Goal: Task Accomplishment & Management: Use online tool/utility

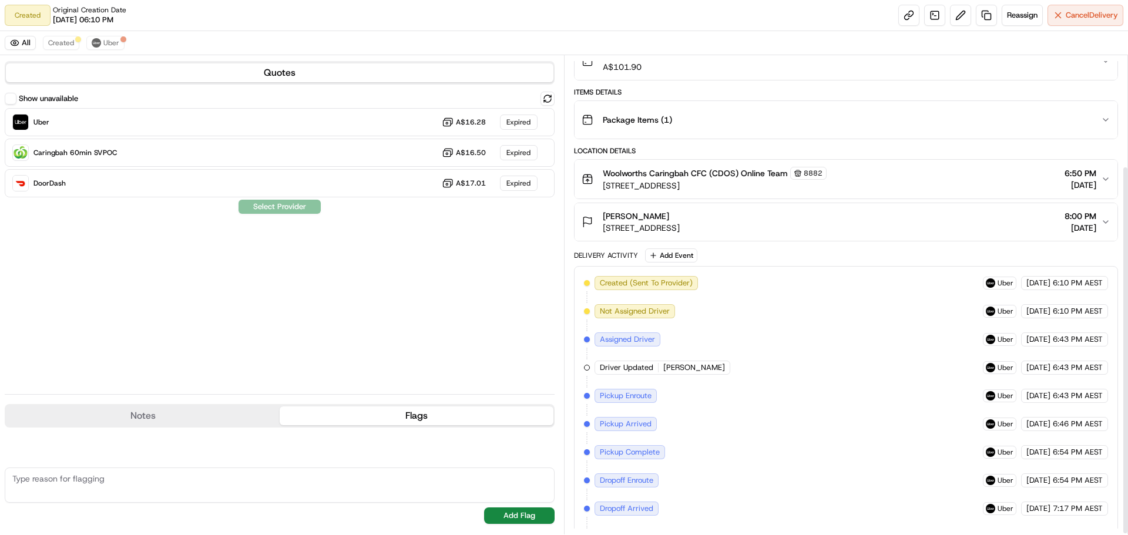
scroll to position [145, 0]
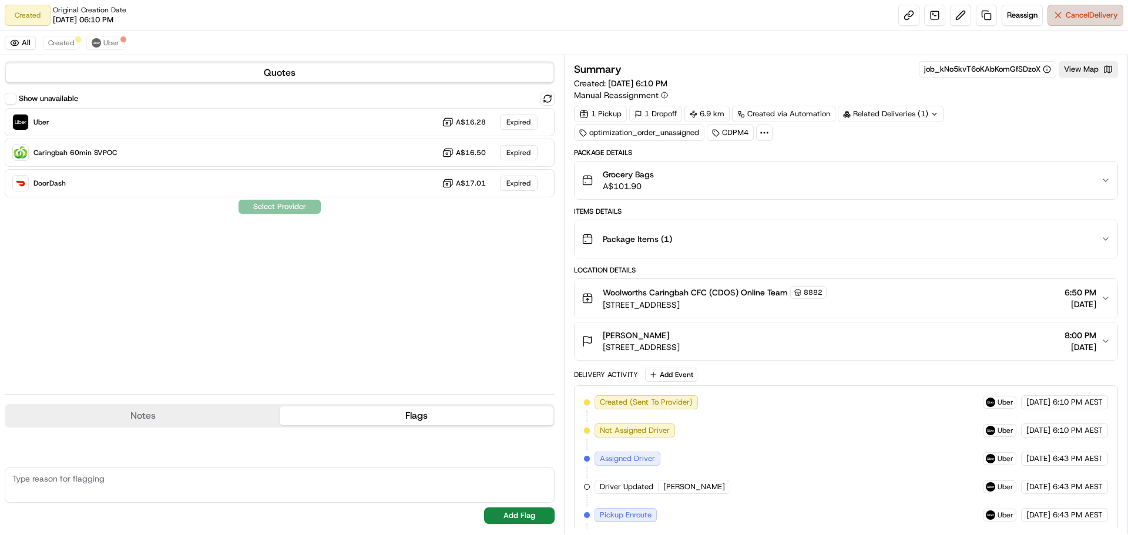
click at [1086, 15] on span "Cancel Delivery" at bounding box center [1092, 15] width 52 height 11
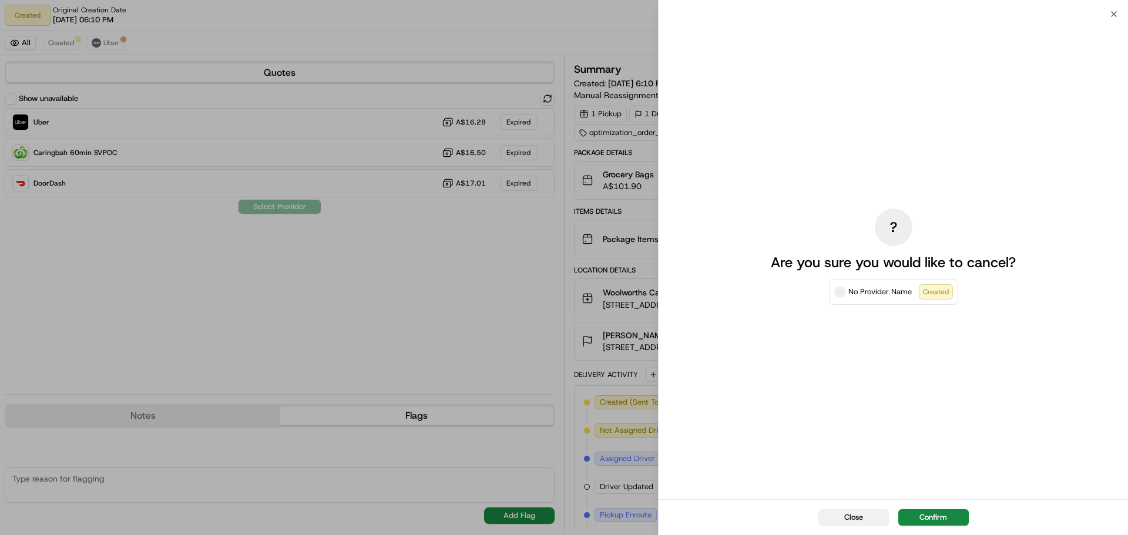
click at [837, 522] on button "Close" at bounding box center [853, 517] width 70 height 16
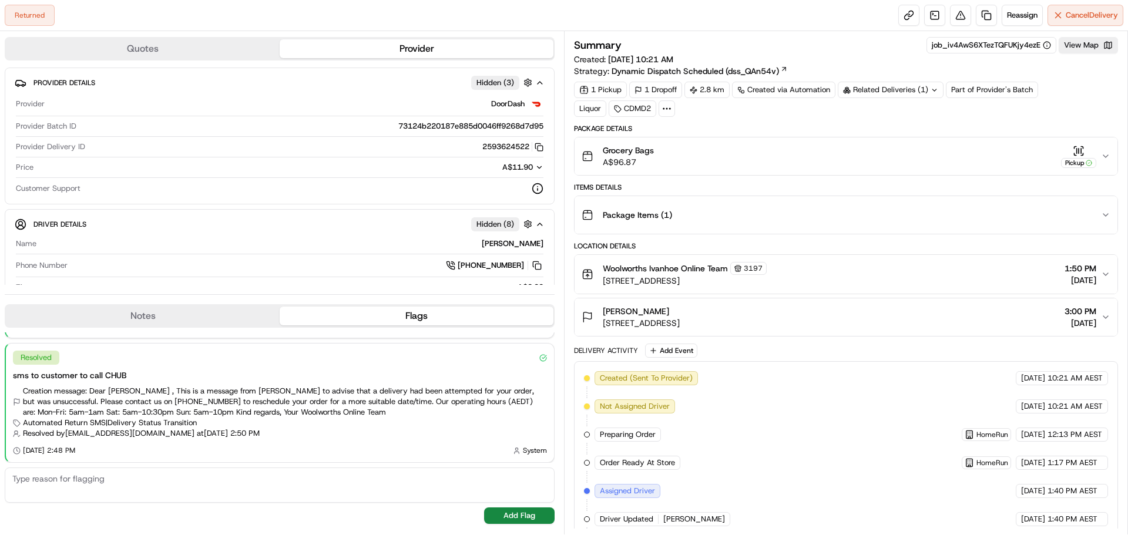
click at [1107, 156] on icon "button" at bounding box center [1105, 156] width 5 height 2
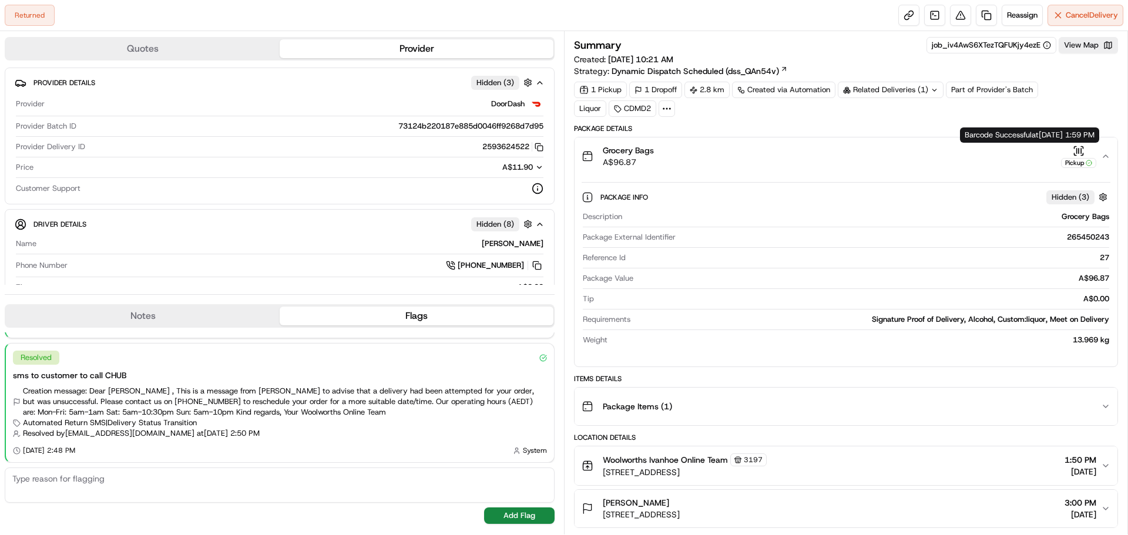
click at [1106, 150] on button "Grocery Bags A$96.87 Pickup" at bounding box center [846, 156] width 543 height 38
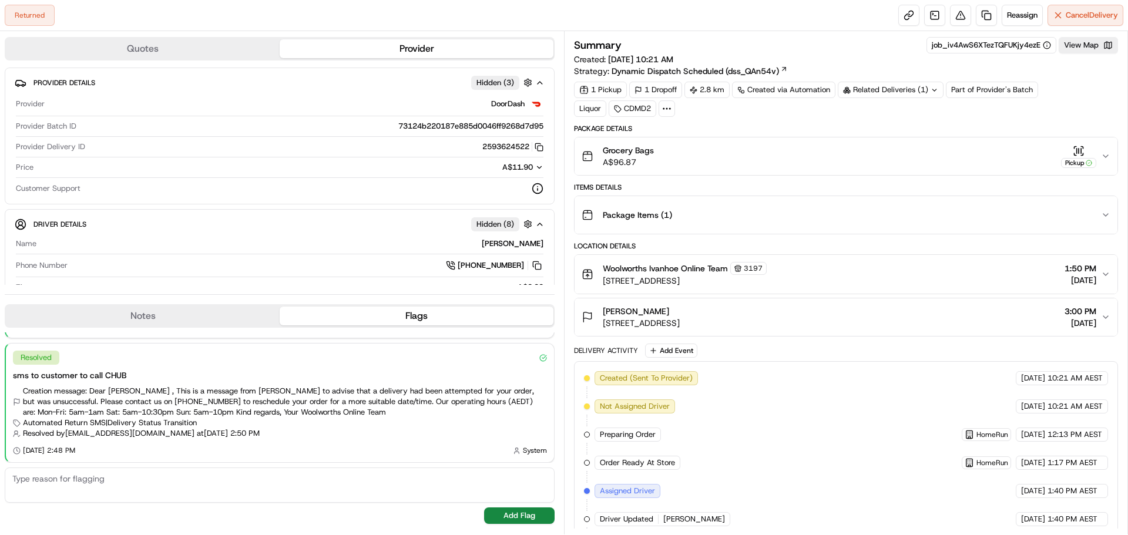
click at [1097, 156] on div "Grocery Bags A$96.87 Pickup" at bounding box center [841, 156] width 519 height 23
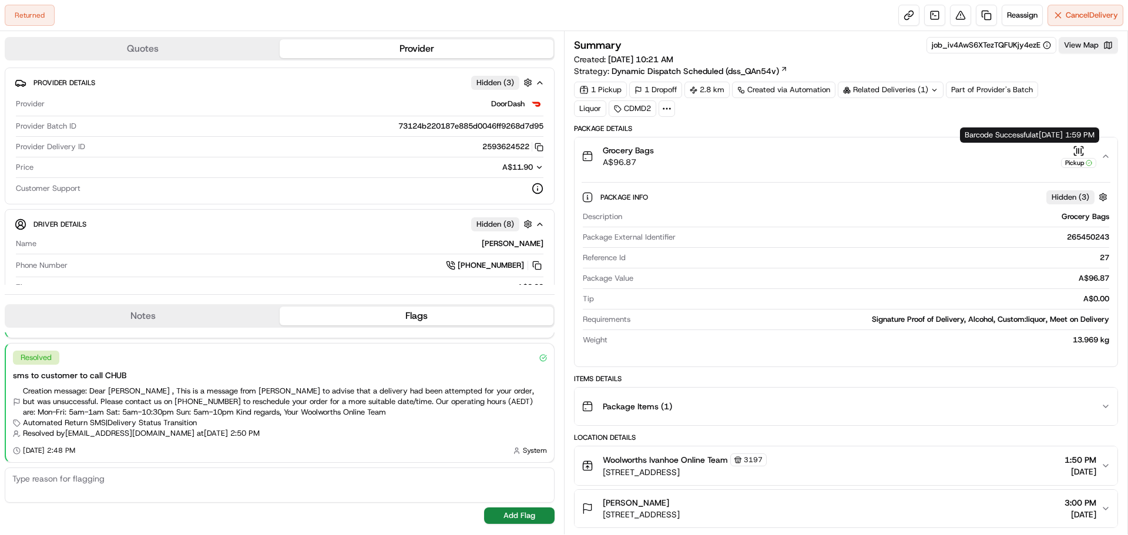
click at [1083, 151] on icon "button" at bounding box center [1079, 151] width 12 height 12
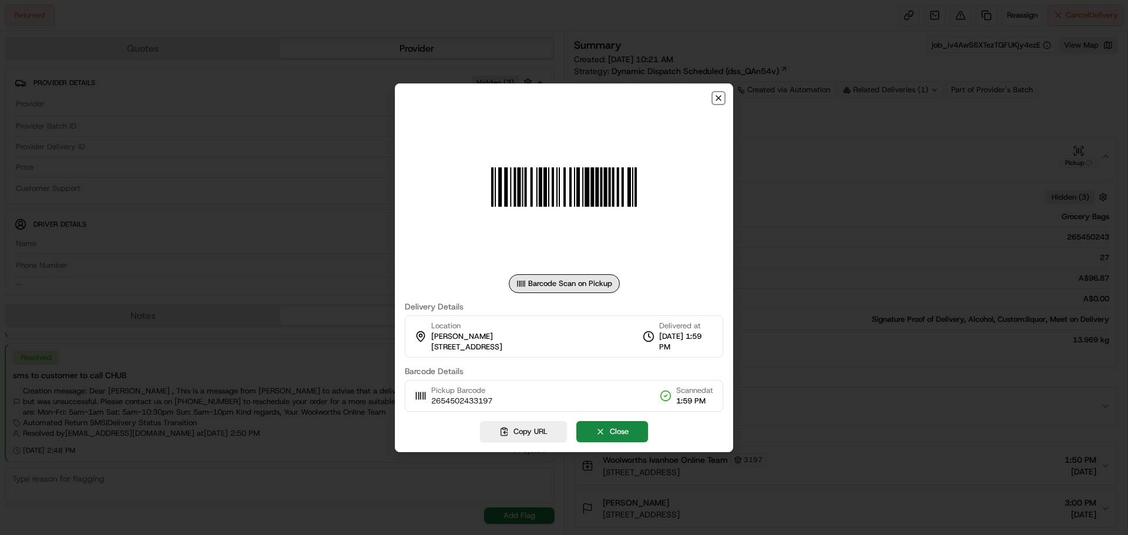
click at [716, 99] on icon "button" at bounding box center [718, 97] width 9 height 9
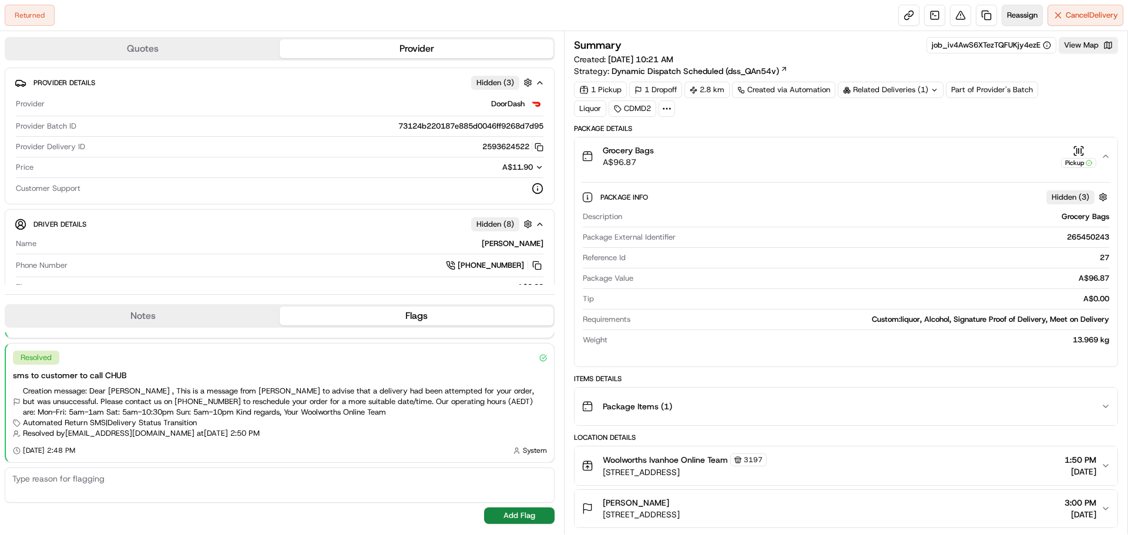
click at [1023, 19] on span "Reassign" at bounding box center [1022, 15] width 31 height 11
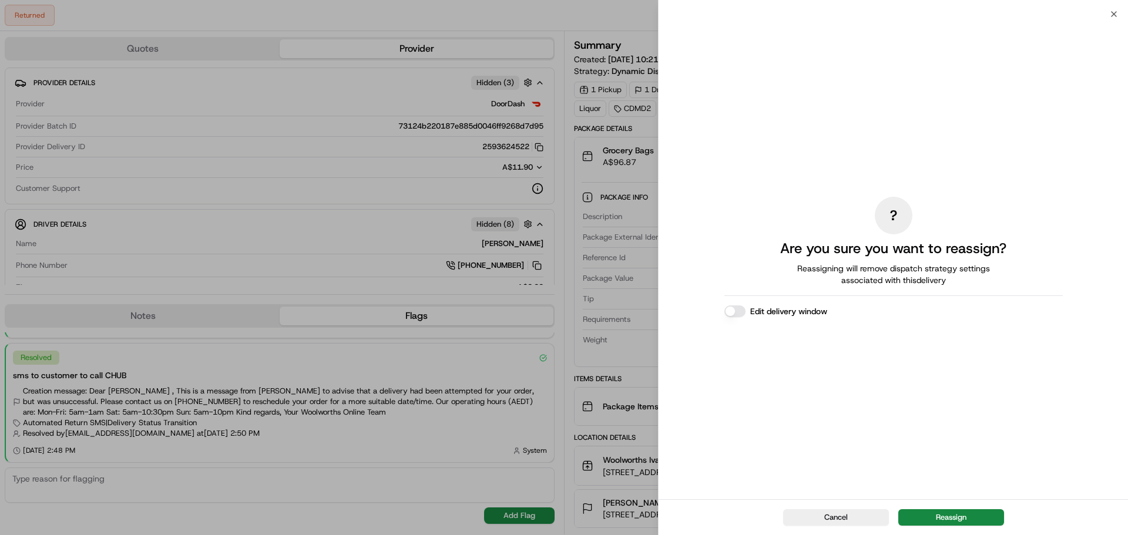
drag, startPoint x: 946, startPoint y: 517, endPoint x: 938, endPoint y: 516, distance: 8.3
click at [945, 517] on button "Reassign" at bounding box center [951, 517] width 106 height 16
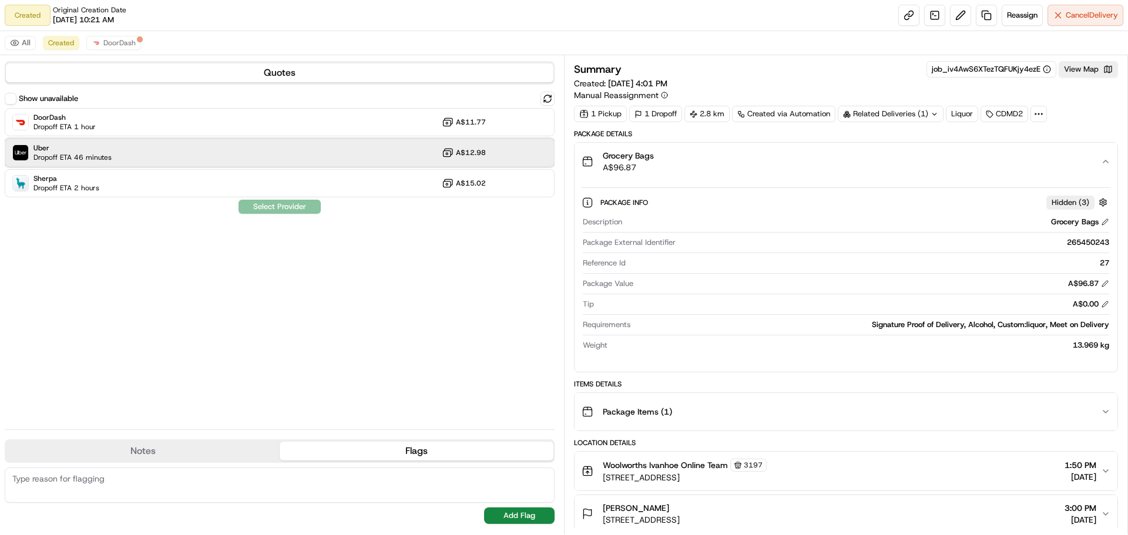
click at [318, 158] on div "Uber Dropoff ETA 46 minutes A$12.98" at bounding box center [280, 153] width 550 height 28
click at [263, 209] on button "Assign Provider" at bounding box center [279, 207] width 83 height 14
